Goal: Task Accomplishment & Management: Manage account settings

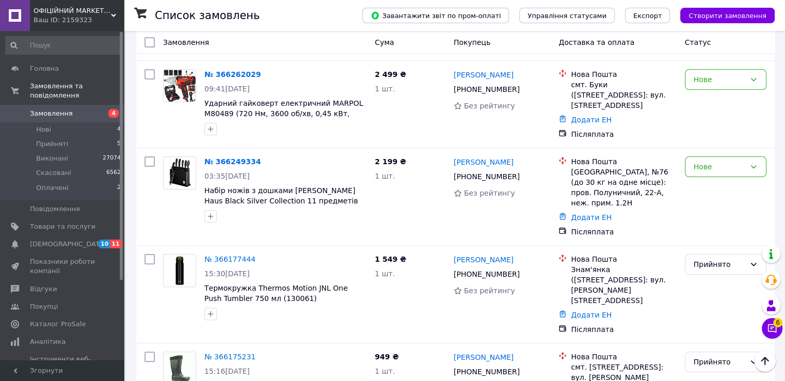
scroll to position [234, 0]
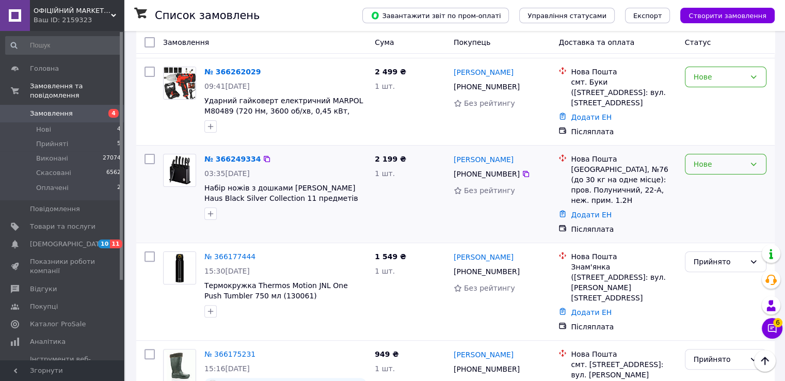
click at [743, 154] on div "Нове" at bounding box center [726, 164] width 82 height 21
click at [742, 164] on li "Прийнято" at bounding box center [725, 168] width 81 height 19
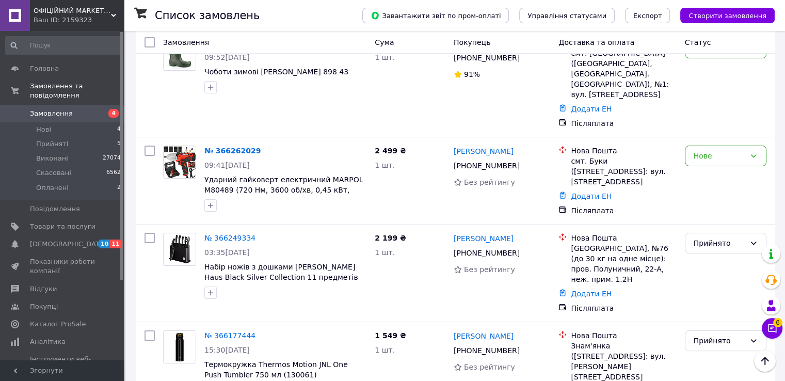
scroll to position [149, 0]
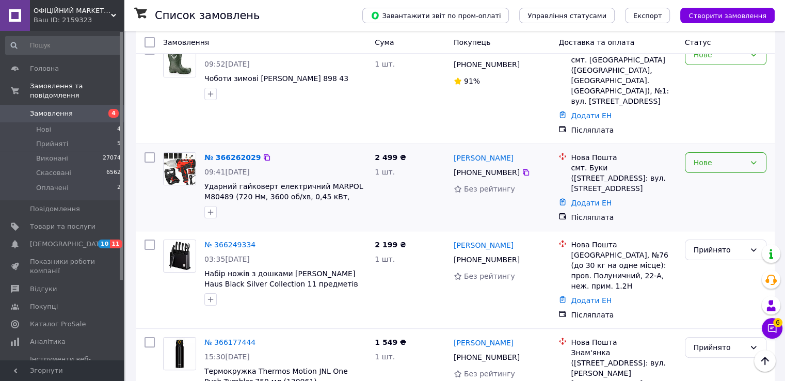
click at [749, 152] on div "Нове" at bounding box center [726, 162] width 82 height 21
click at [743, 167] on li "Прийнято" at bounding box center [725, 171] width 81 height 19
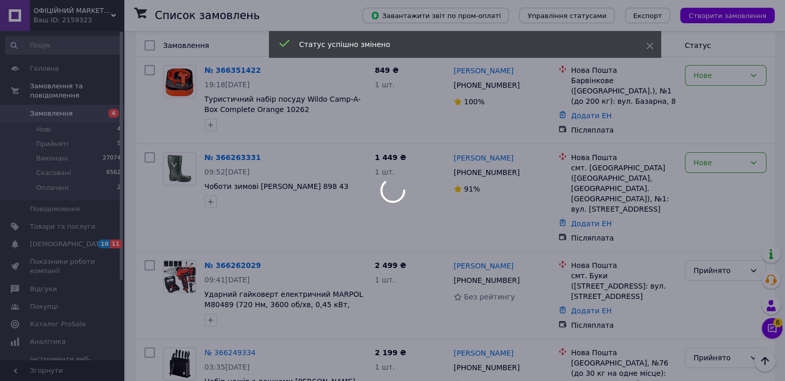
scroll to position [0, 0]
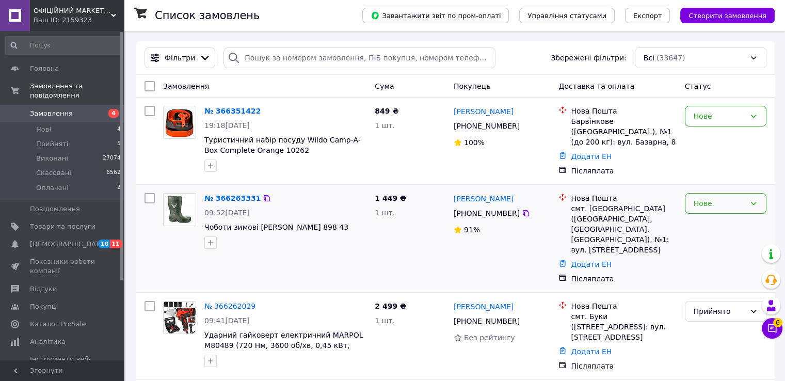
click at [720, 202] on div "Нове" at bounding box center [720, 203] width 52 height 11
click at [723, 218] on li "Прийнято" at bounding box center [725, 222] width 81 height 19
click at [732, 113] on div "Нове" at bounding box center [720, 115] width 52 height 11
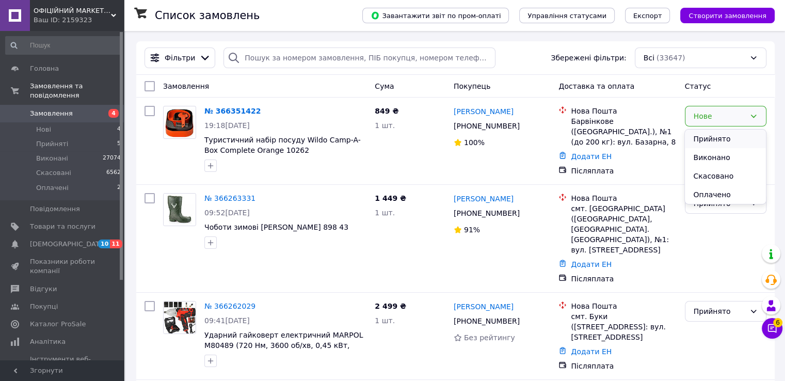
click at [726, 132] on li "Прийнято" at bounding box center [725, 139] width 81 height 19
